Goal: Check status: Check status

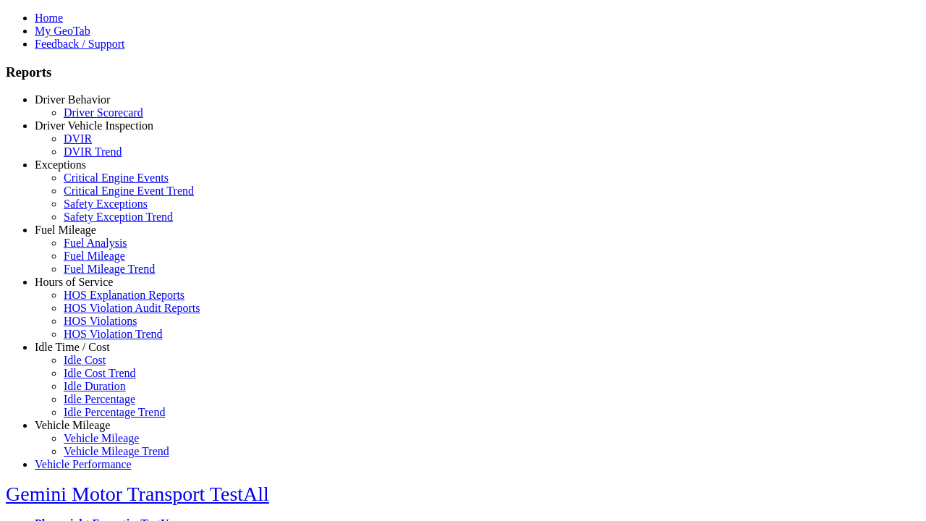
click at [83, 171] on link "Exceptions" at bounding box center [60, 164] width 51 height 12
click at [94, 223] on link "Safety Exception Trend" at bounding box center [118, 216] width 109 height 12
select select
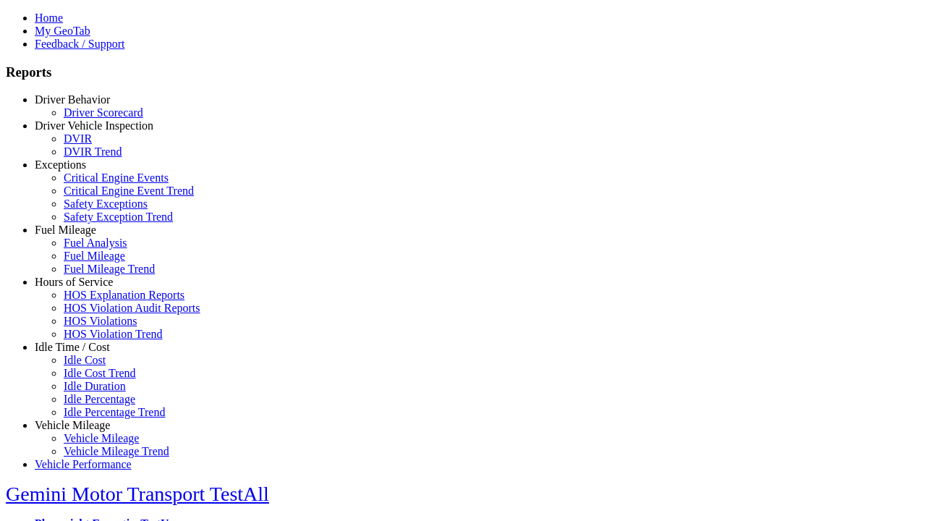
select select
